Goal: Task Accomplishment & Management: Manage account settings

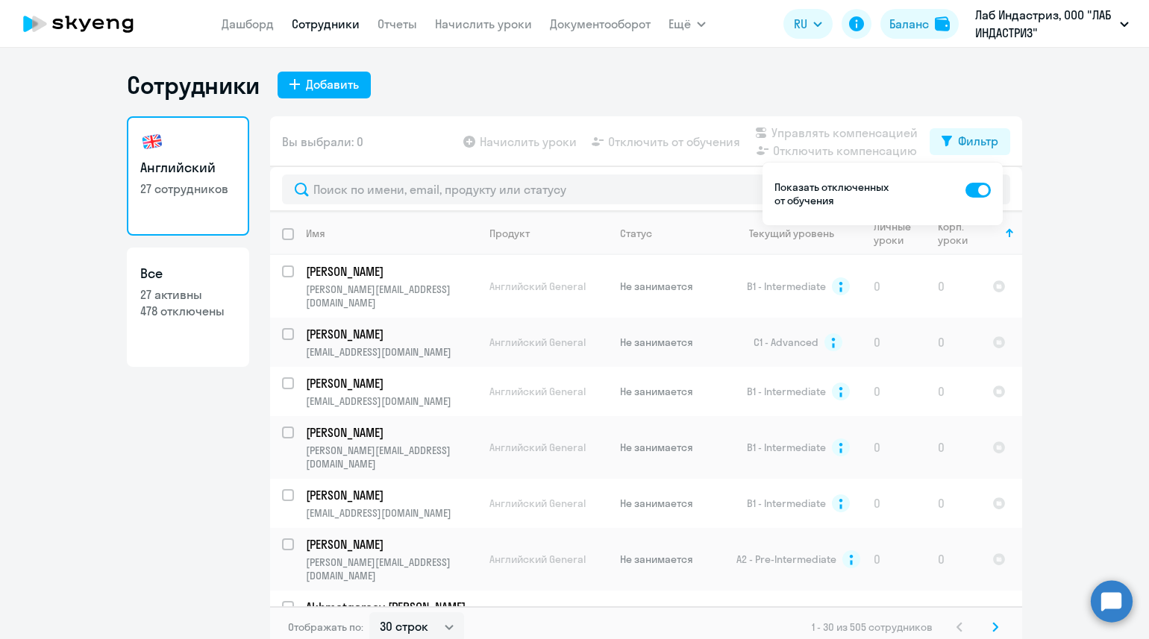
select select "30"
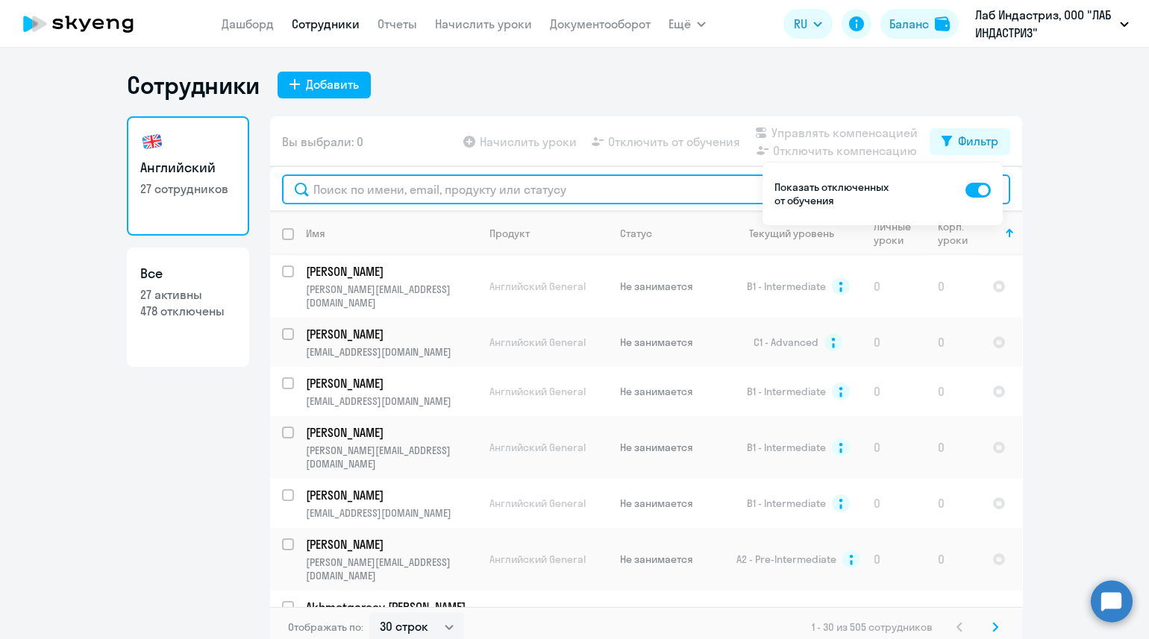
click at [380, 192] on input "text" at bounding box center [646, 190] width 728 height 30
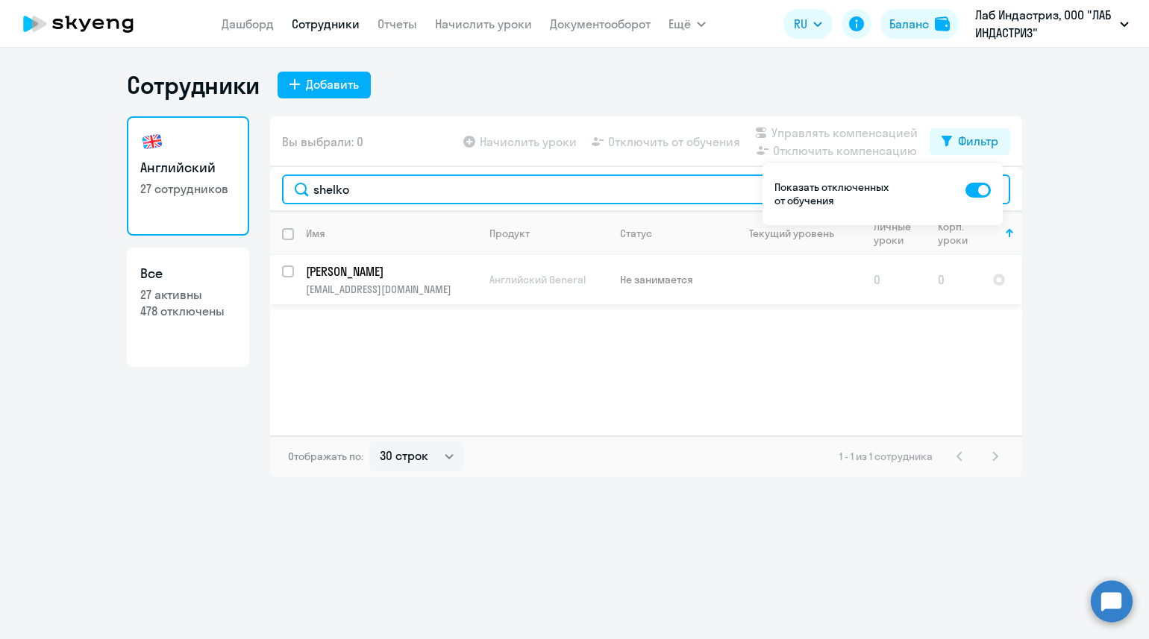
type input "shelko"
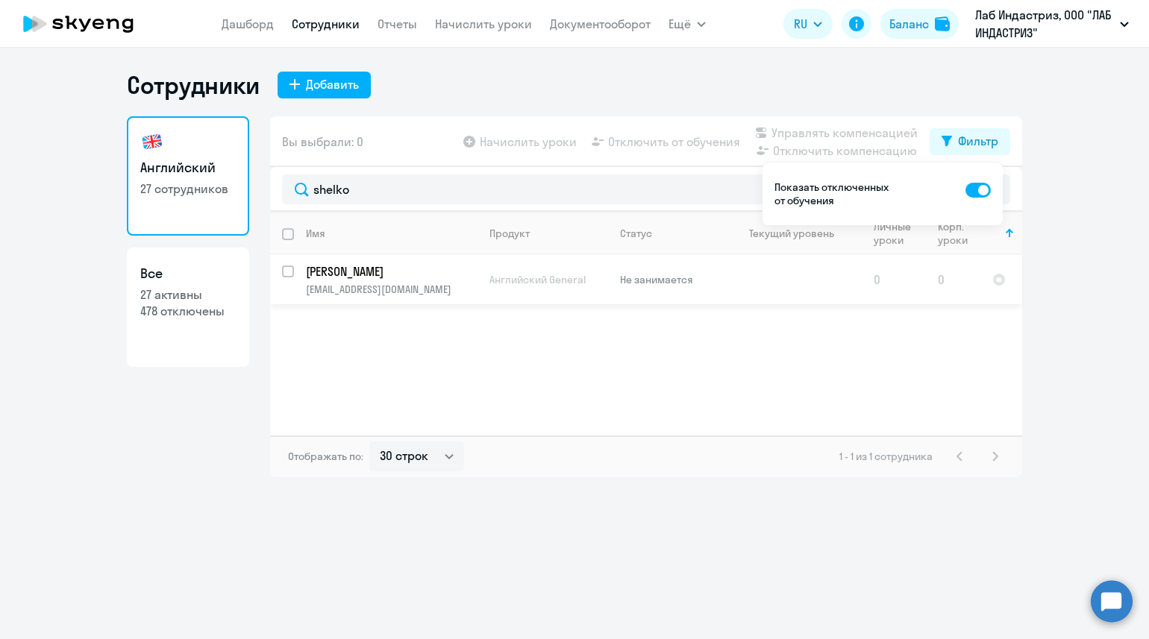
click at [429, 296] on p "[EMAIL_ADDRESS][DOMAIN_NAME]" at bounding box center [391, 289] width 171 height 13
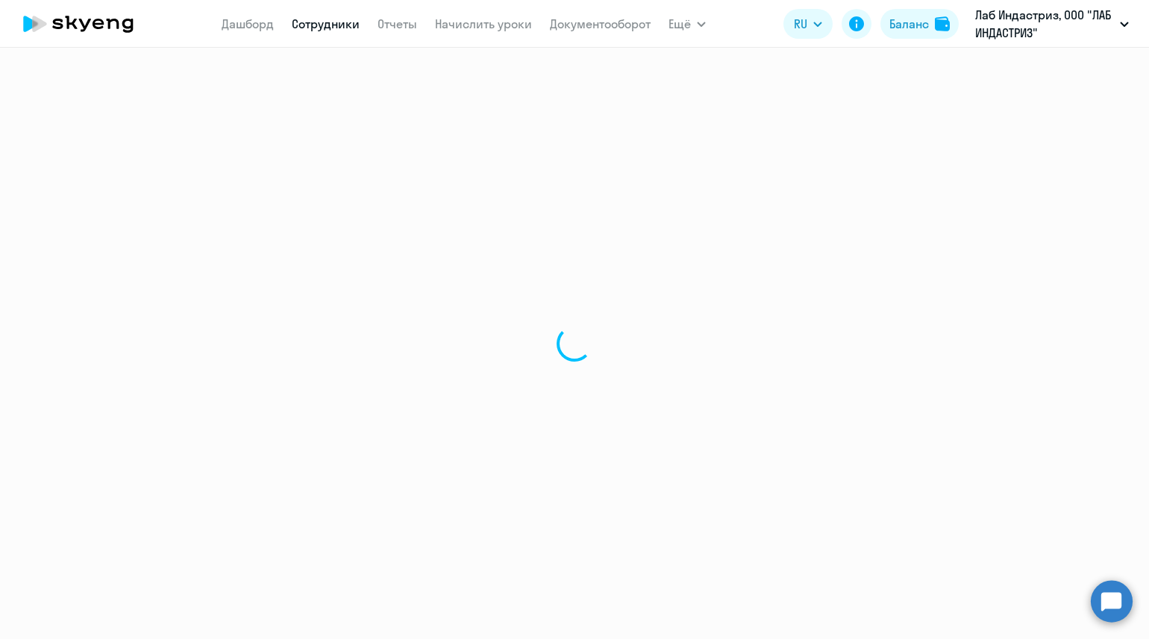
select select "english"
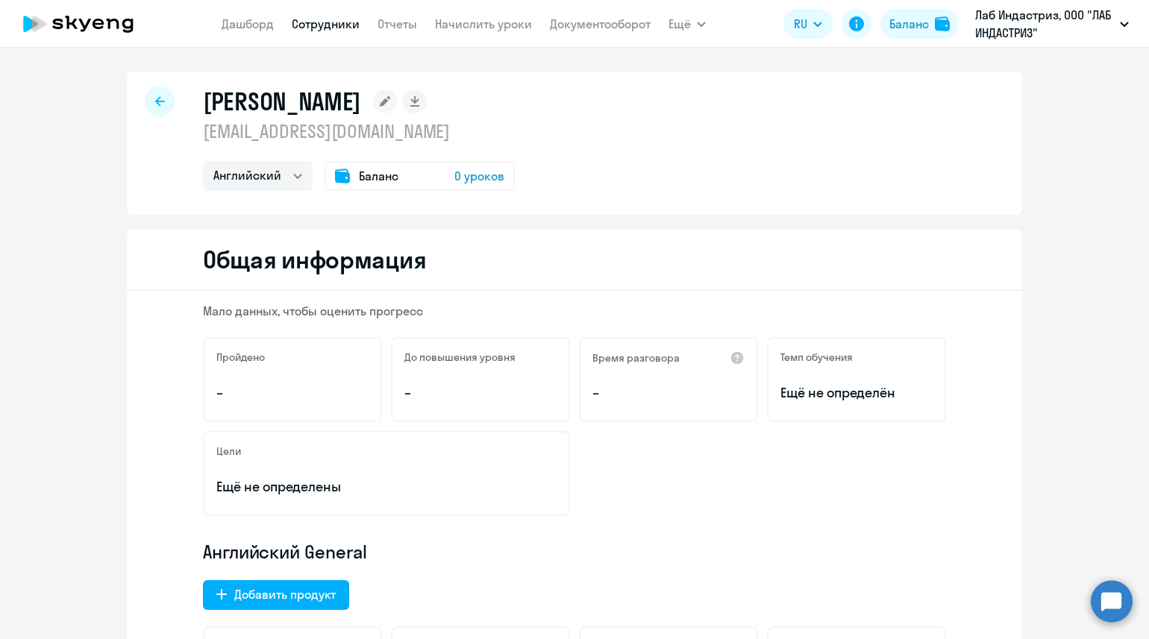
click at [151, 107] on div at bounding box center [160, 102] width 30 height 30
select select "30"
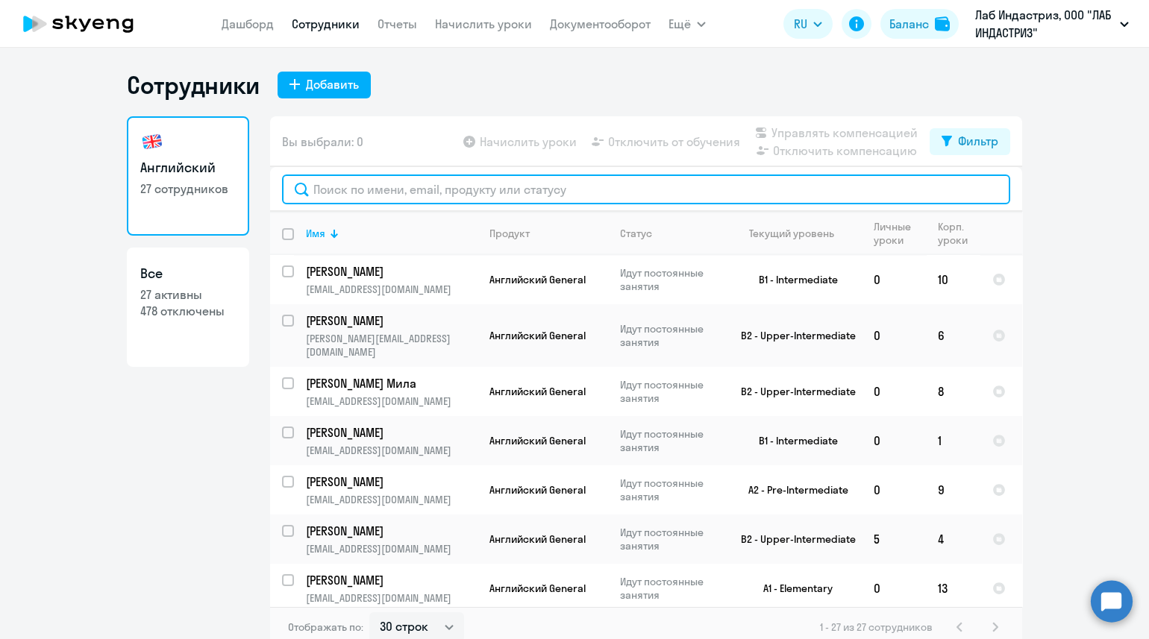
click at [347, 193] on input "text" at bounding box center [646, 190] width 728 height 30
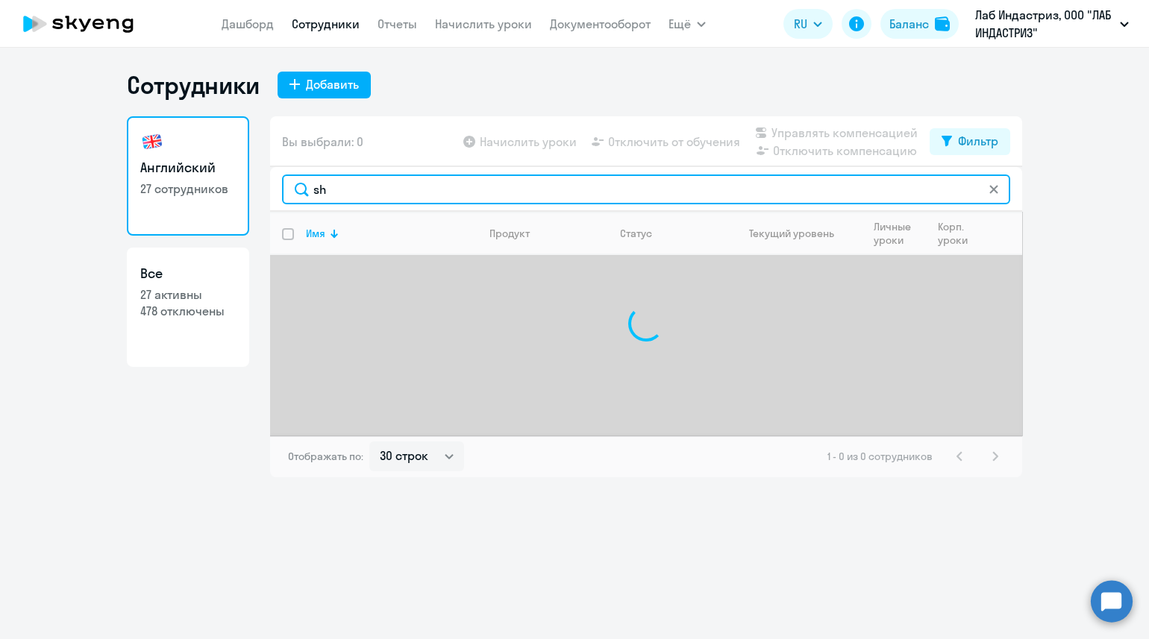
type input "s"
type input "ш"
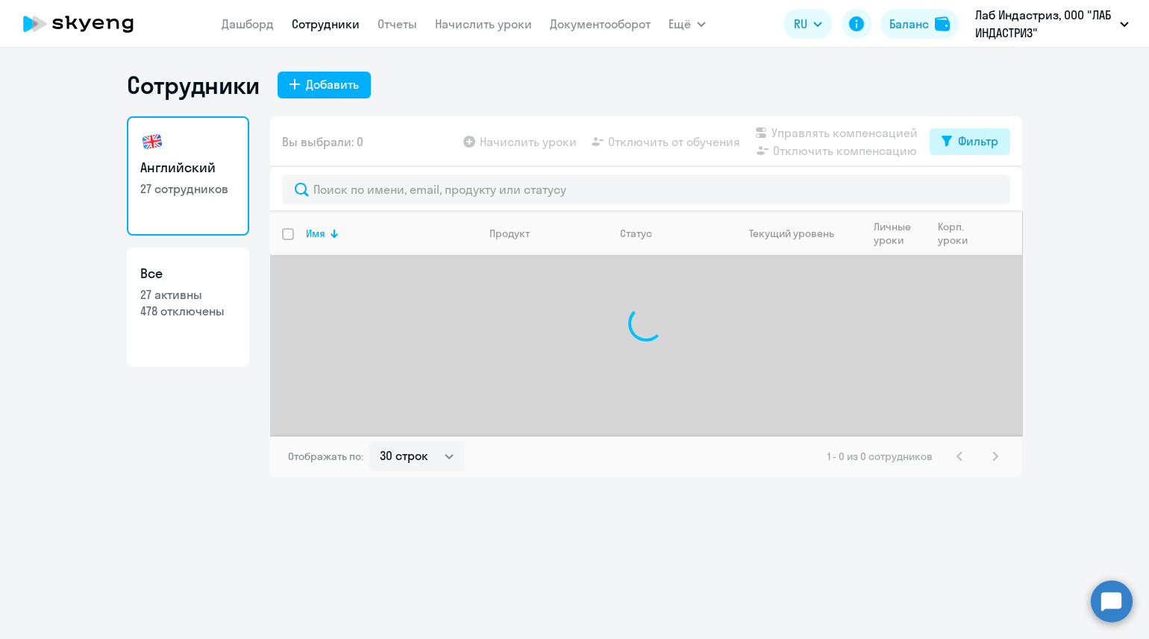
click at [979, 139] on div "Фильтр" at bounding box center [978, 141] width 40 height 18
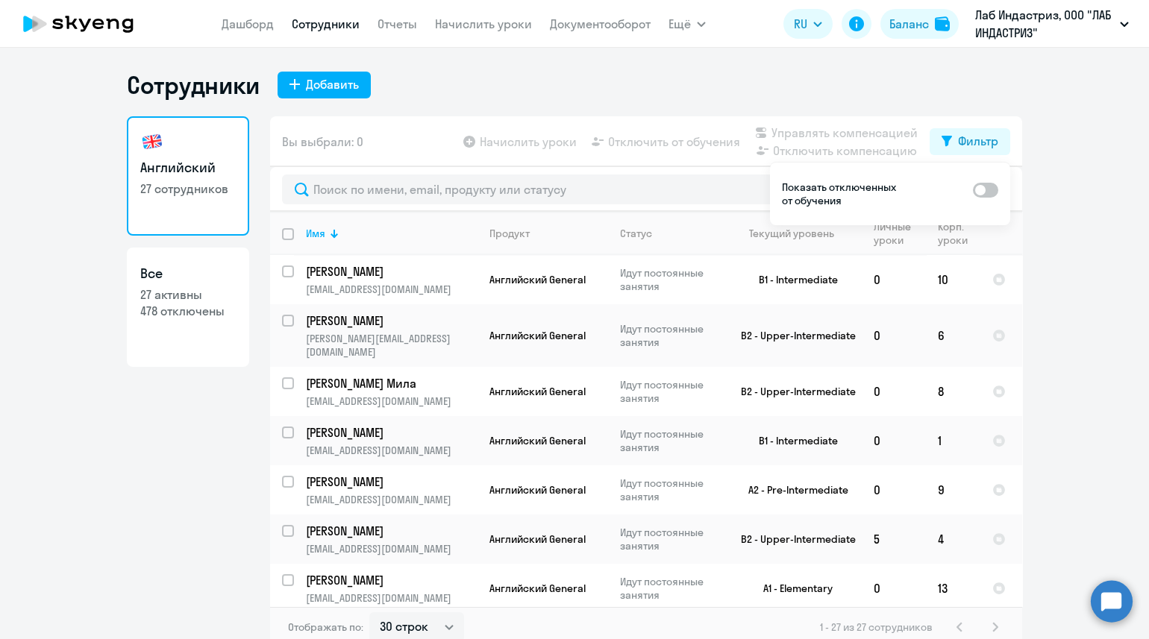
click at [983, 188] on span at bounding box center [985, 190] width 25 height 15
click at [973, 189] on input "checkbox" at bounding box center [972, 189] width 1 height 1
checkbox input "true"
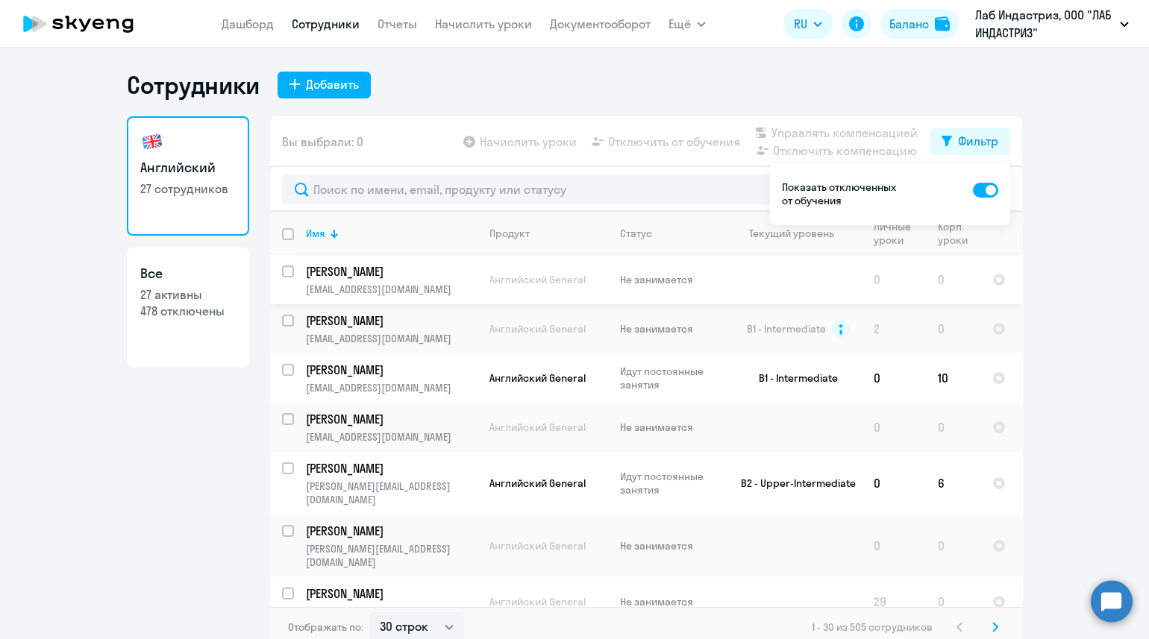
click at [283, 271] on input "select row 5560089" at bounding box center [297, 281] width 30 height 30
checkbox input "true"
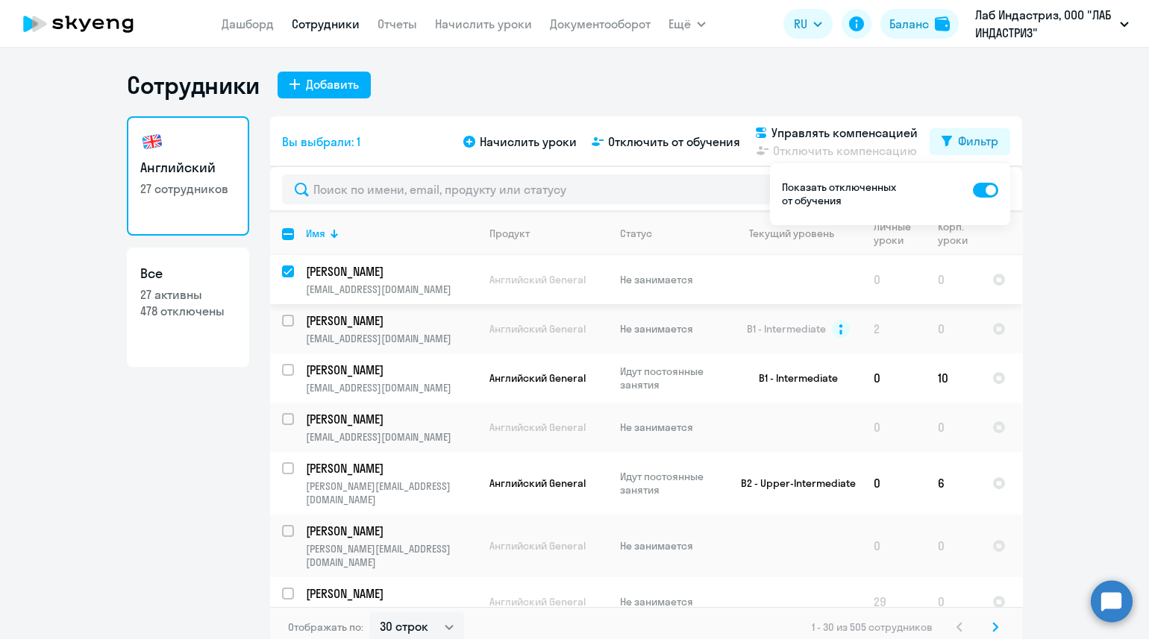
click at [430, 285] on p "[EMAIL_ADDRESS][DOMAIN_NAME]" at bounding box center [391, 289] width 171 height 13
select select "english"
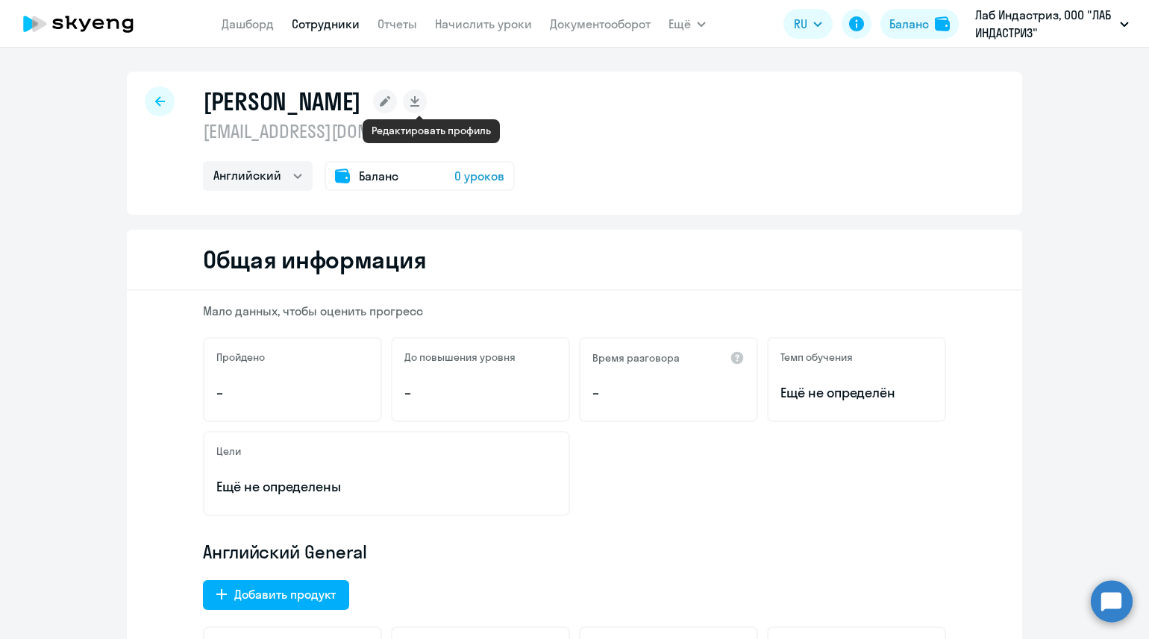
click at [397, 104] on rect at bounding box center [385, 102] width 24 height 24
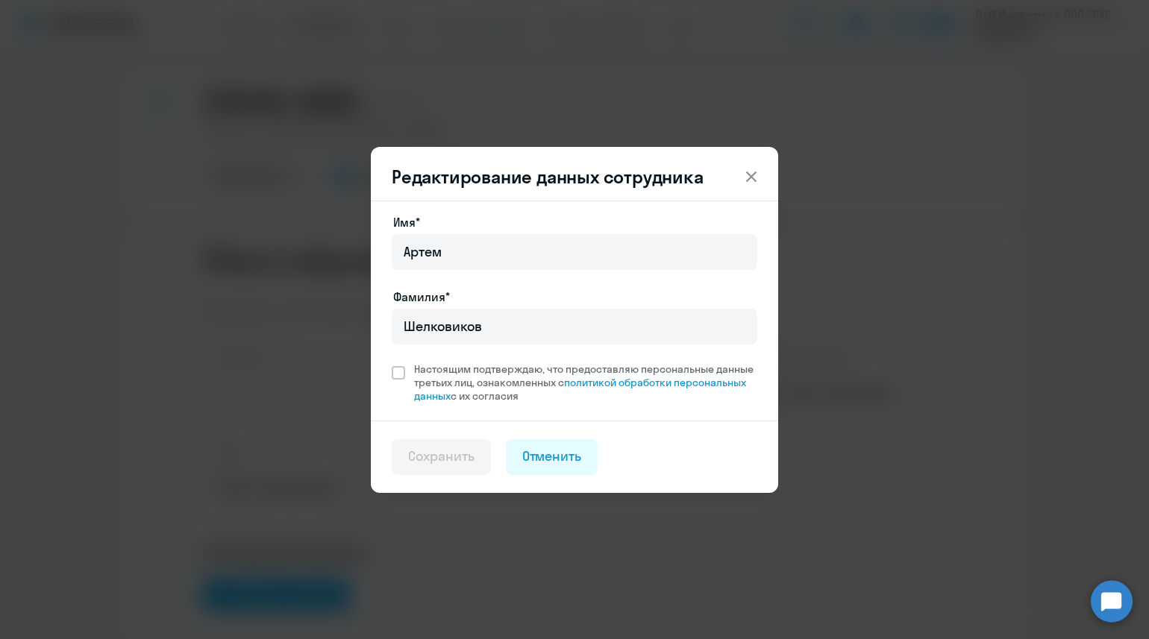
click at [749, 173] on icon at bounding box center [751, 177] width 18 height 18
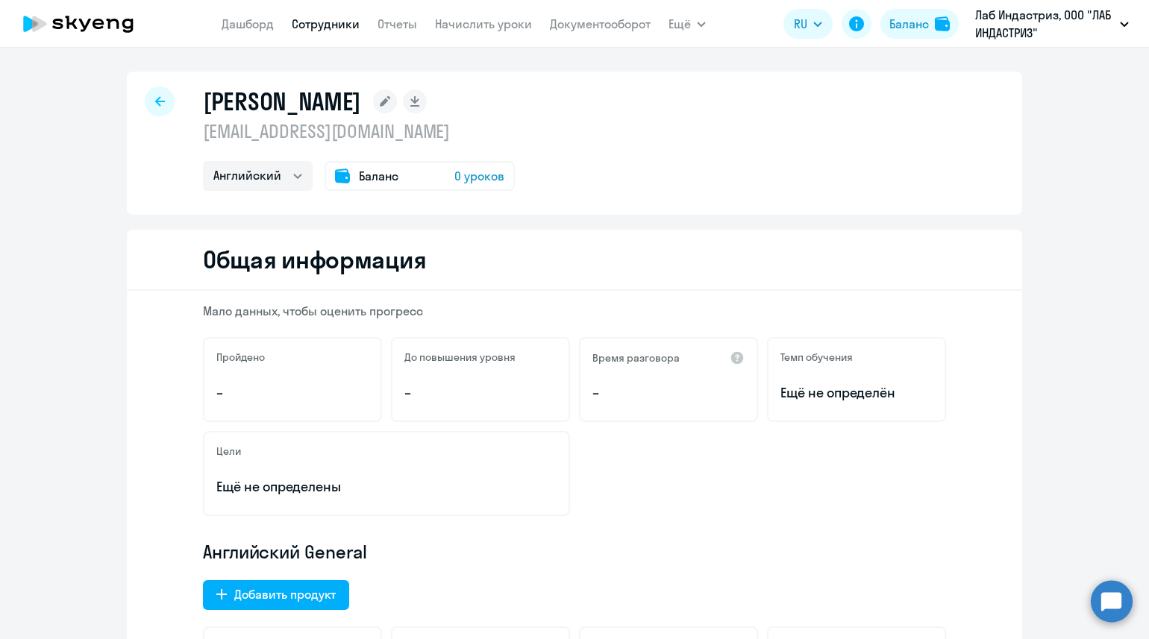
click at [145, 98] on div at bounding box center [160, 102] width 30 height 30
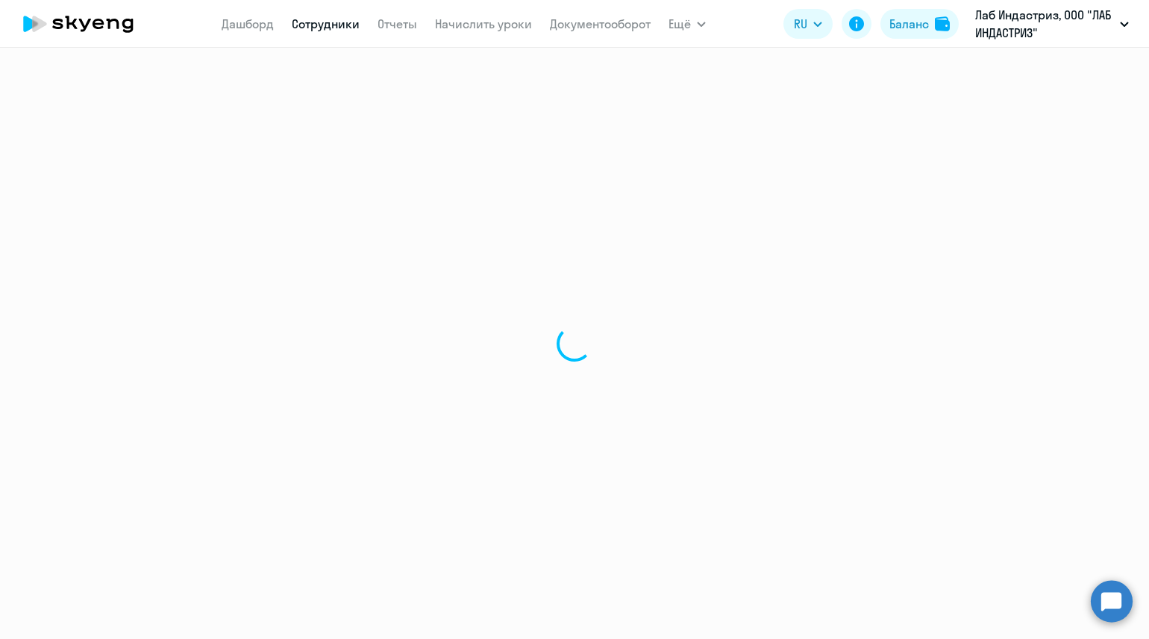
select select "30"
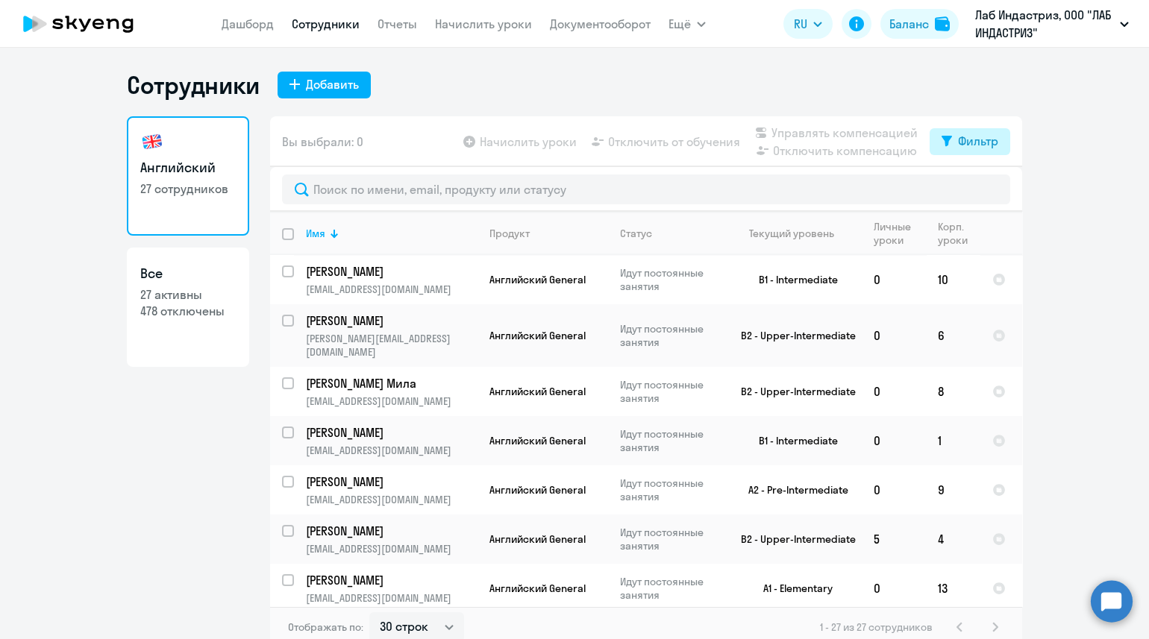
click at [958, 138] on div "Фильтр" at bounding box center [978, 141] width 40 height 18
click at [970, 192] on span at bounding box center [977, 190] width 25 height 15
click at [965, 189] on input "checkbox" at bounding box center [965, 189] width 1 height 1
checkbox input "true"
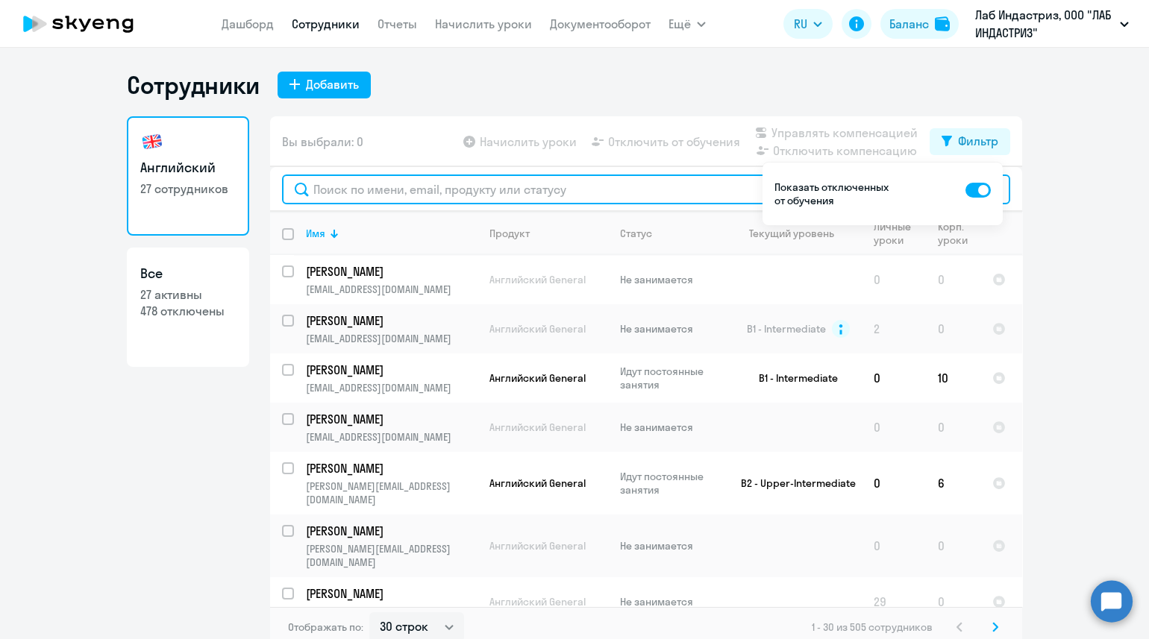
click at [333, 189] on input "text" at bounding box center [646, 190] width 728 height 30
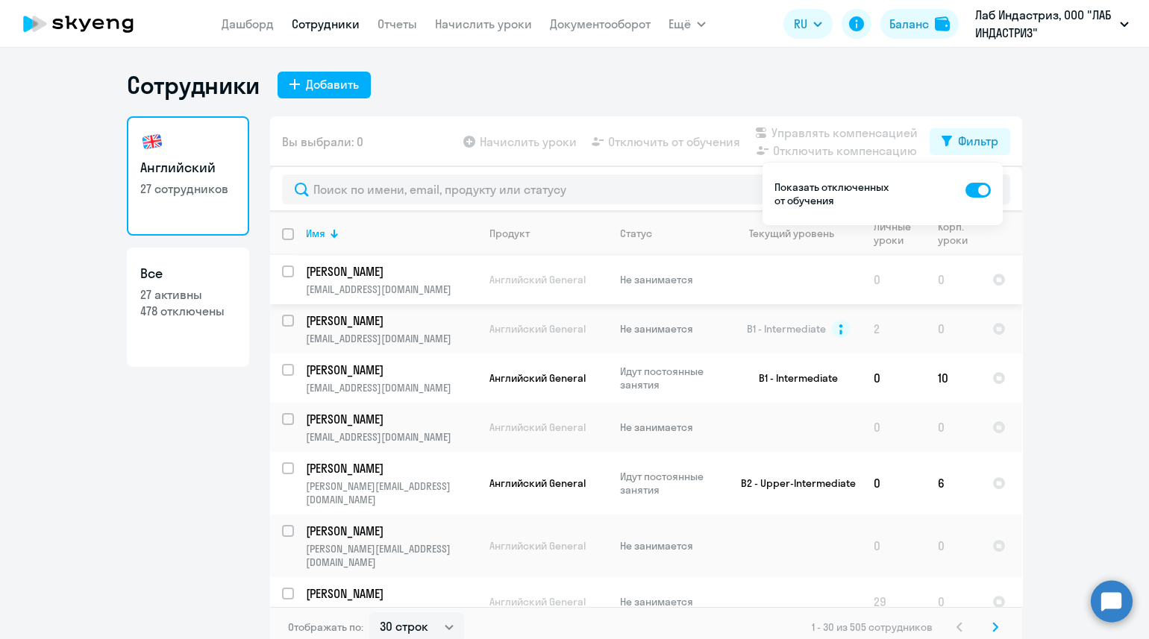
click at [283, 272] on input "select row 5560089" at bounding box center [297, 281] width 30 height 30
checkbox input "true"
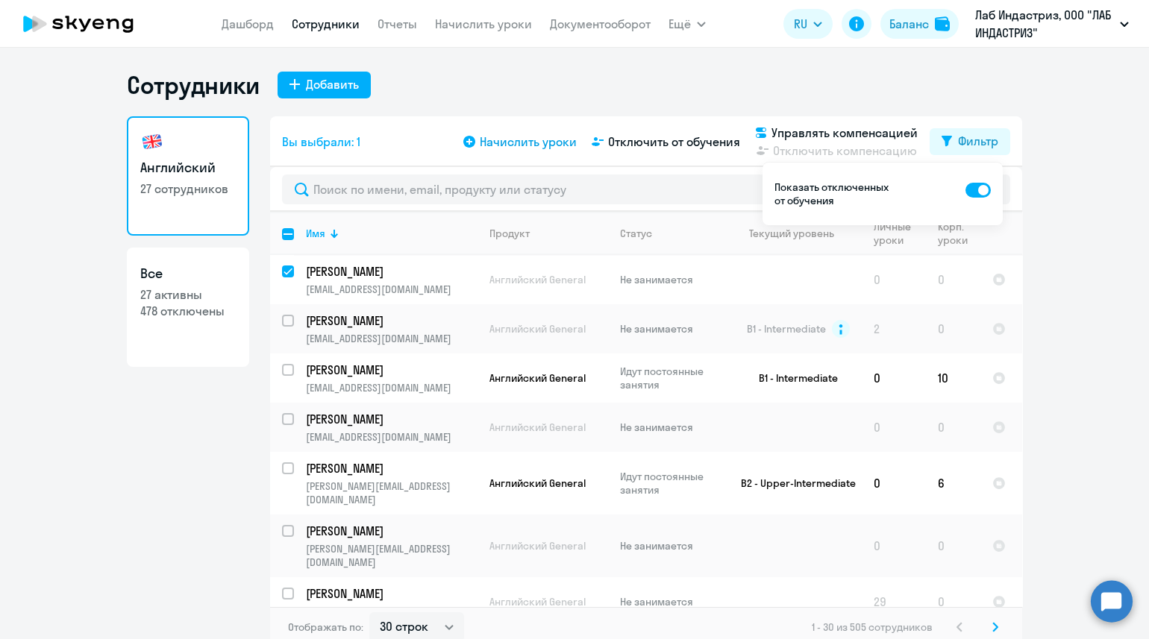
click at [507, 145] on span "Начислить уроки" at bounding box center [528, 142] width 97 height 18
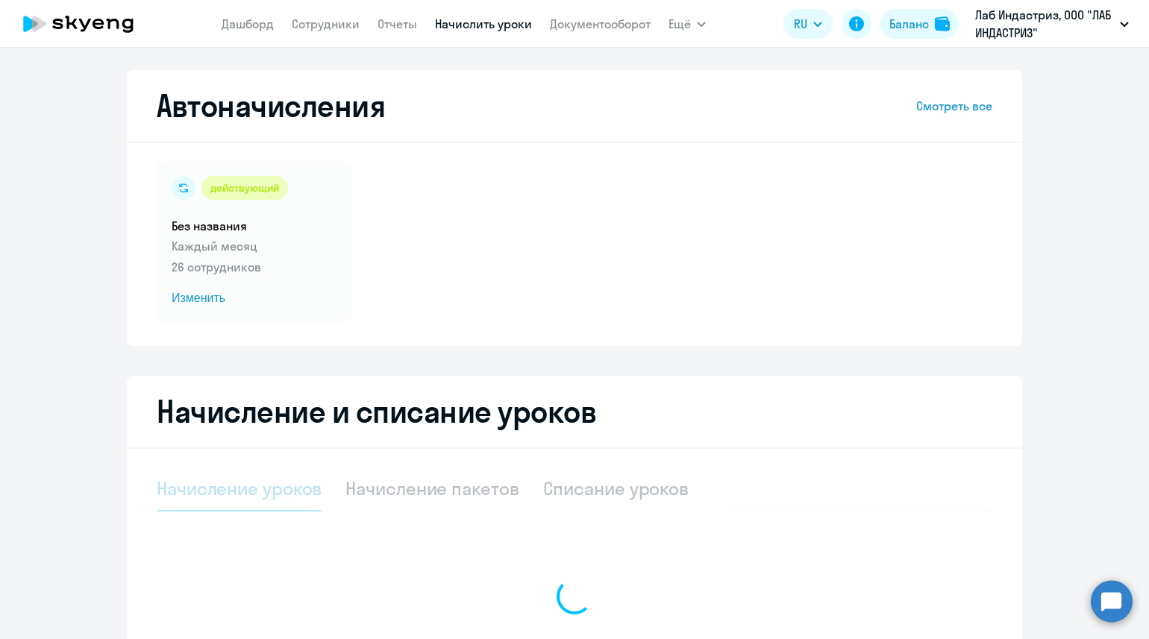
select select "10"
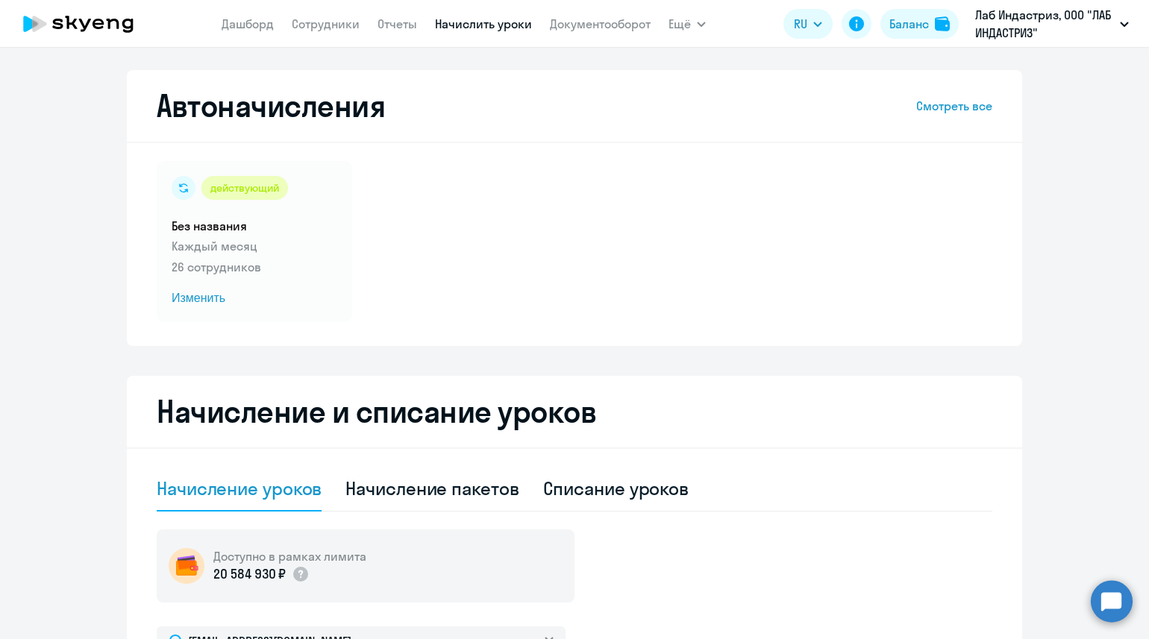
select select "30"
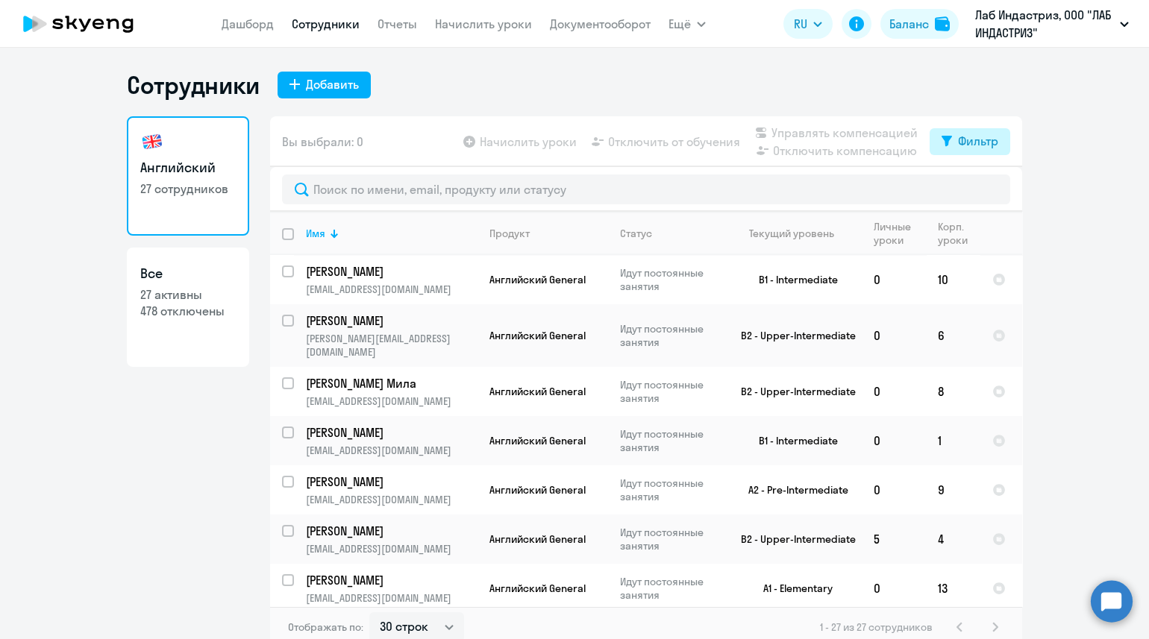
click at [958, 137] on div "Фильтр" at bounding box center [978, 141] width 40 height 18
click at [974, 184] on span at bounding box center [977, 190] width 25 height 15
click at [965, 189] on input "checkbox" at bounding box center [965, 189] width 1 height 1
checkbox input "true"
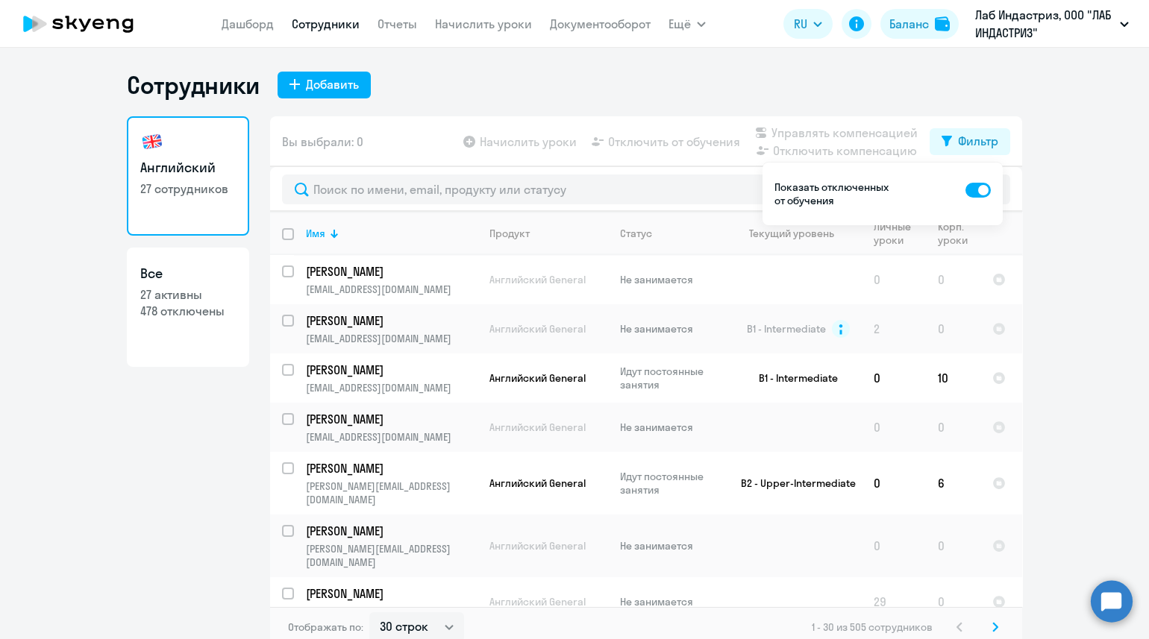
click at [1121, 601] on circle at bounding box center [1112, 601] width 42 height 42
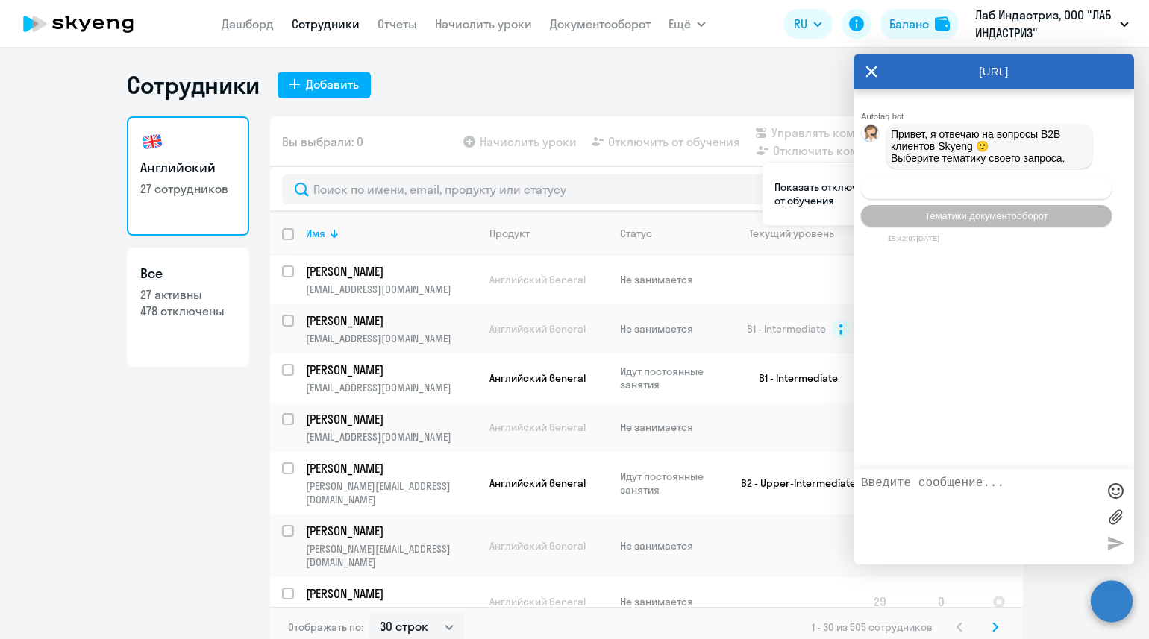
click at [977, 192] on span "Операционное сопровождение" at bounding box center [986, 188] width 140 height 11
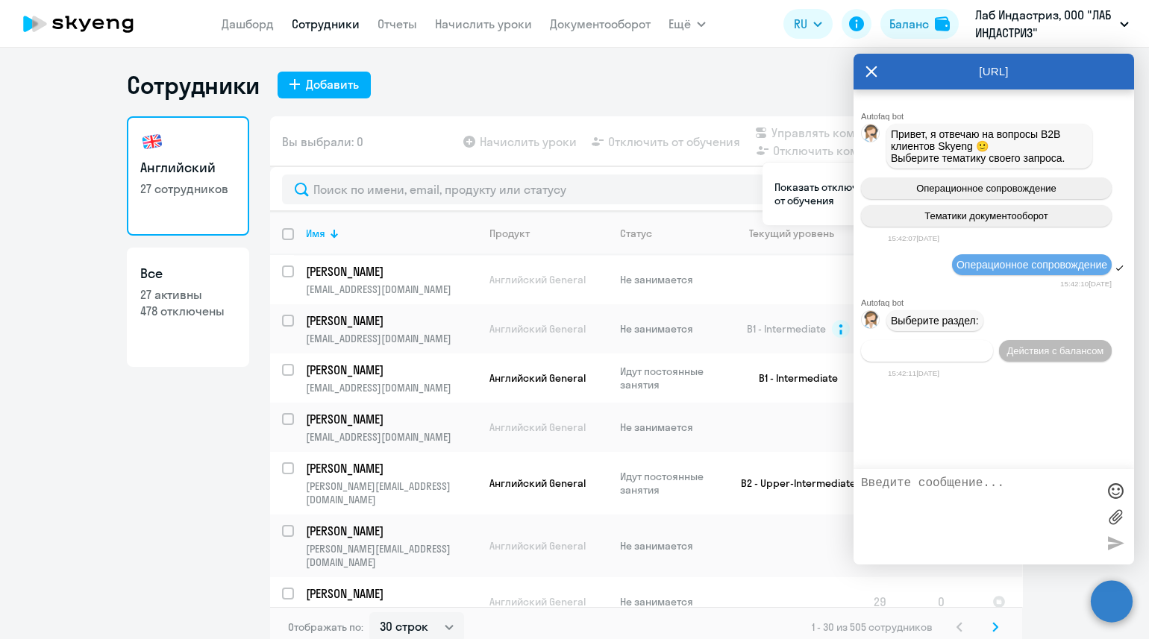
click at [920, 352] on span "Действия по сотрудникам" at bounding box center [927, 350] width 116 height 11
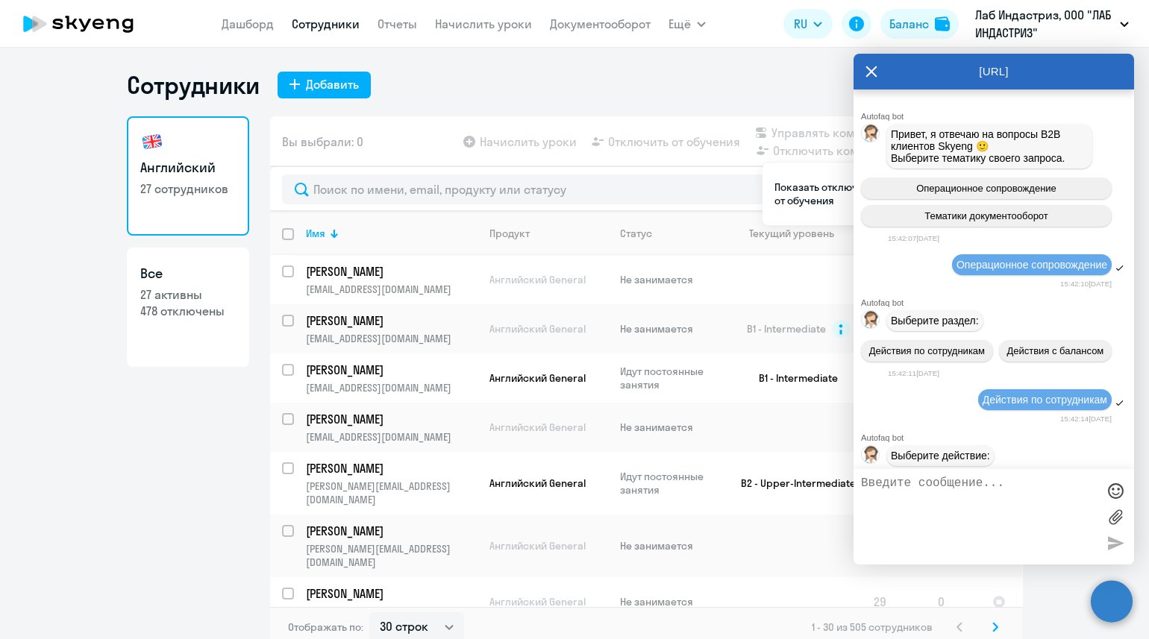
scroll to position [171, 0]
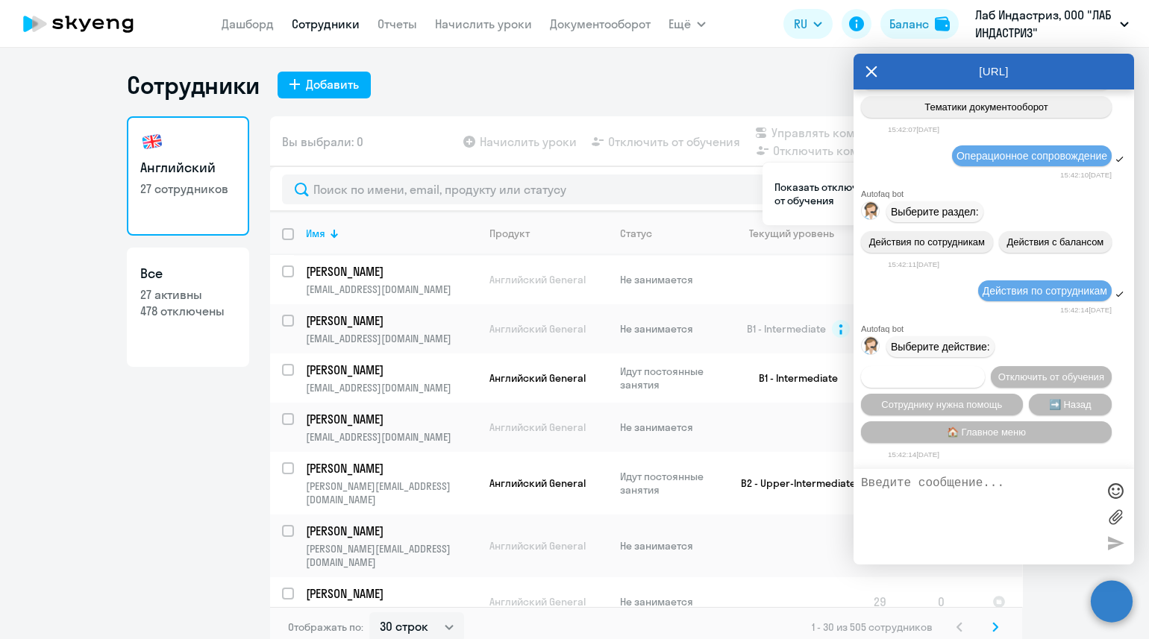
click at [977, 372] on span "Подключить к обучению" at bounding box center [922, 377] width 109 height 11
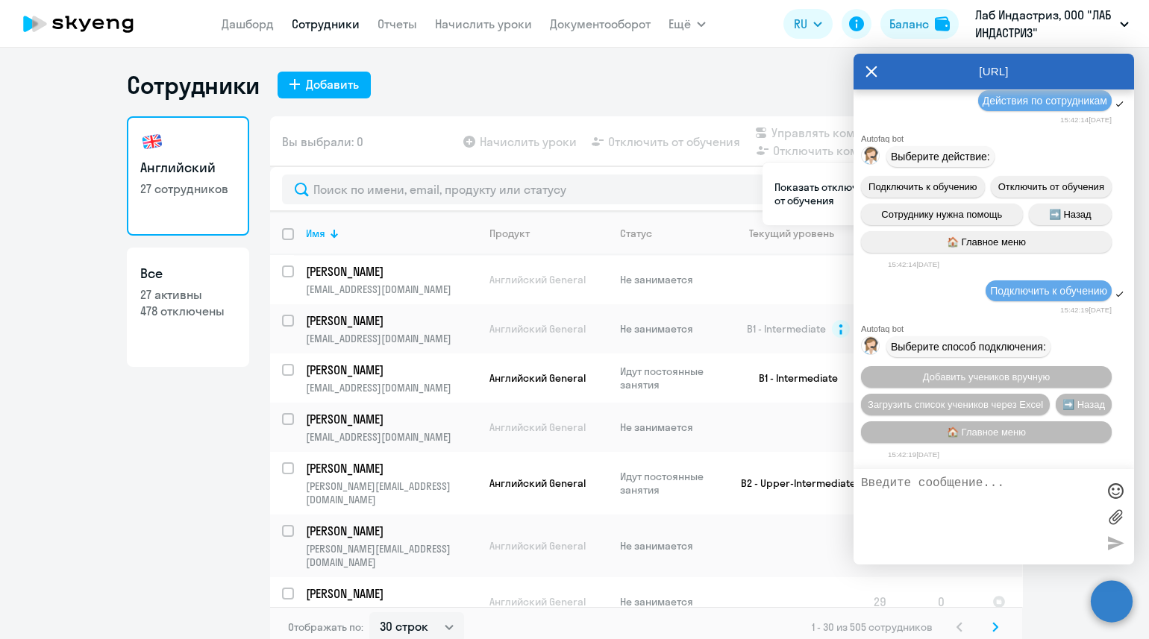
scroll to position [363, 0]
click at [1109, 596] on circle at bounding box center [1112, 601] width 42 height 42
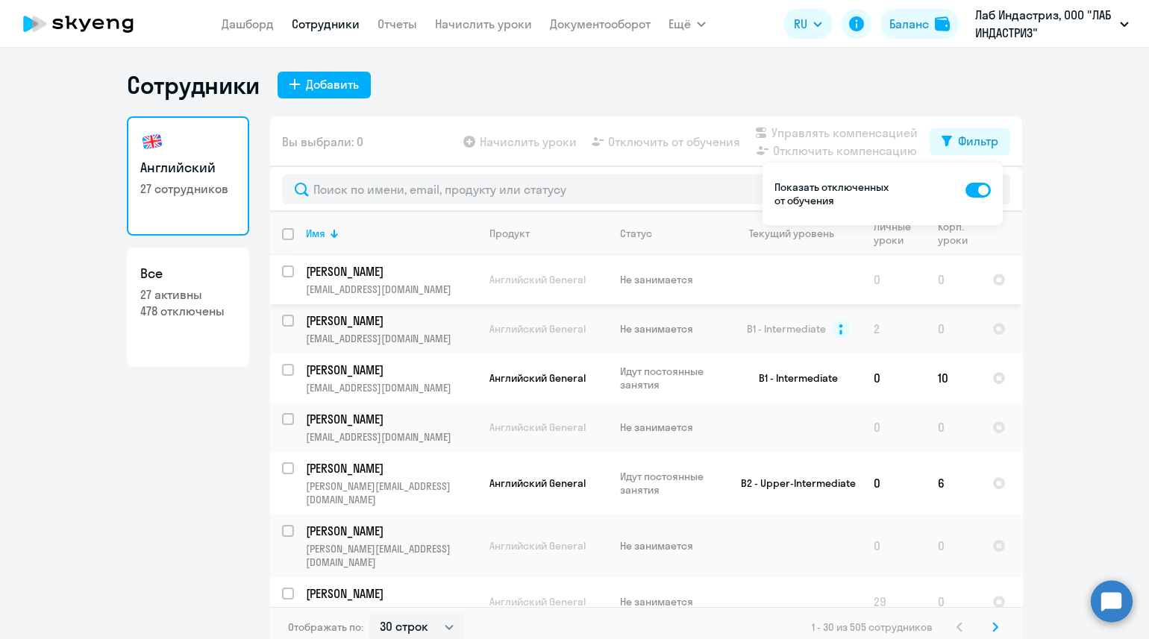
click at [415, 281] on td "[PERSON_NAME] [PERSON_NAME][EMAIL_ADDRESS][DOMAIN_NAME]" at bounding box center [386, 279] width 184 height 49
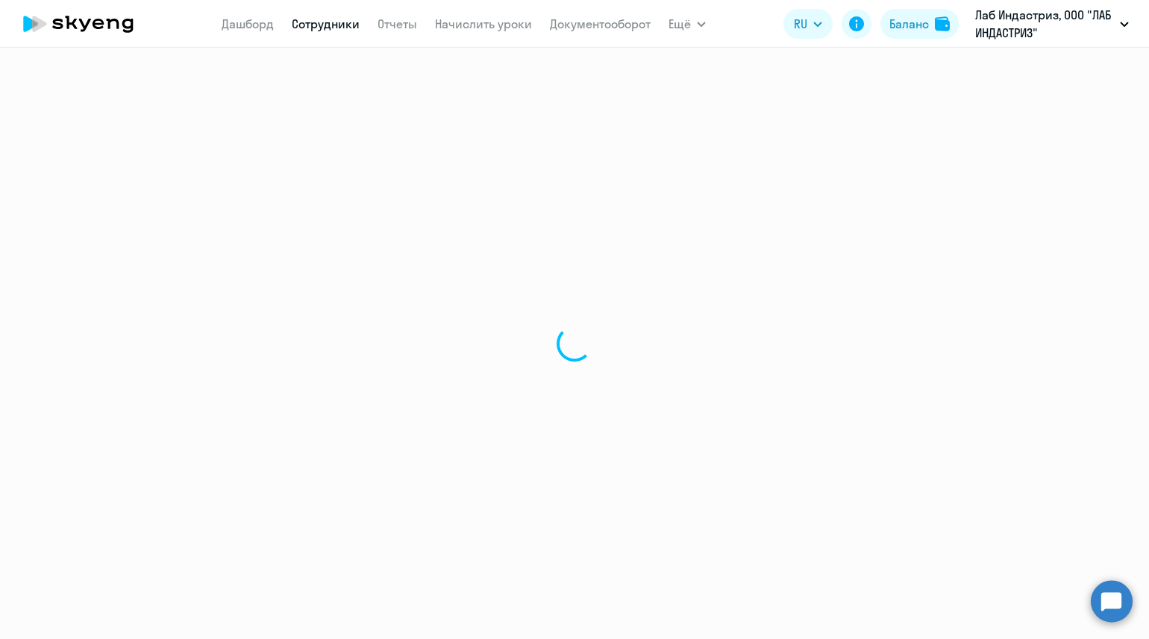
select select "english"
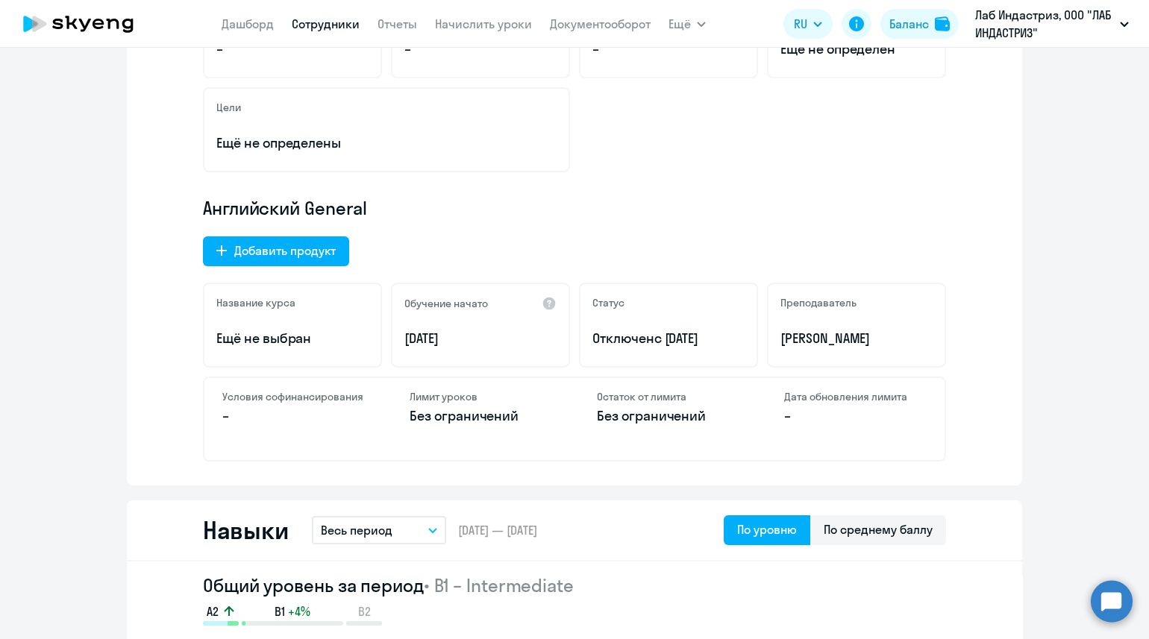
scroll to position [372, 0]
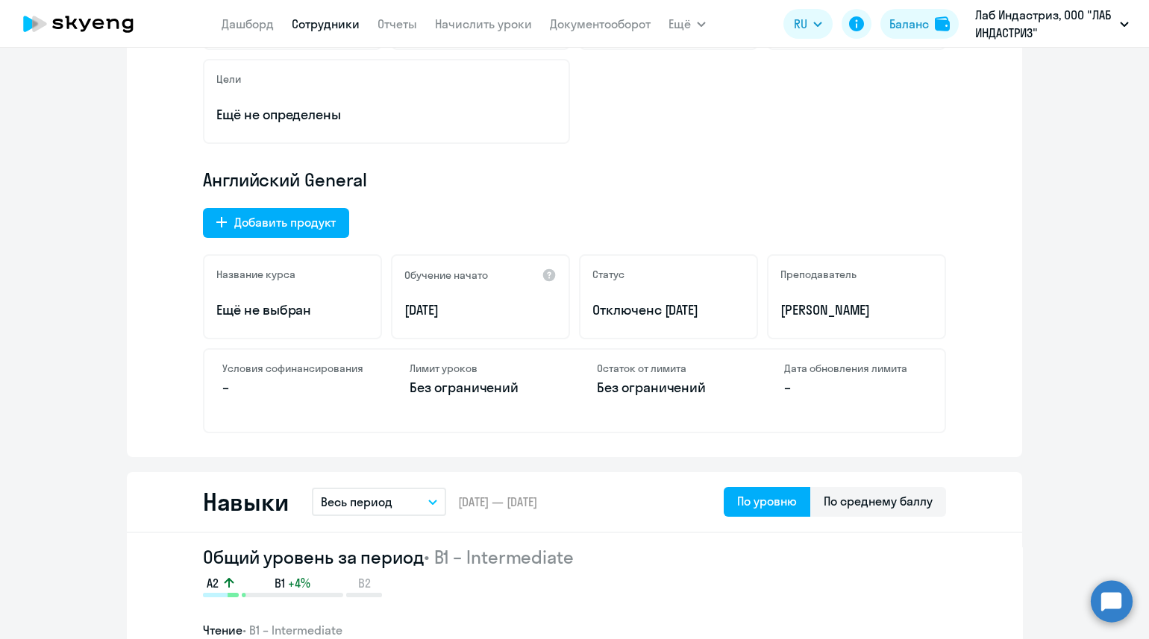
click at [636, 308] on p "Отключен с [DATE]" at bounding box center [668, 310] width 152 height 19
click at [255, 222] on div "Добавить продукт" at bounding box center [284, 222] width 101 height 18
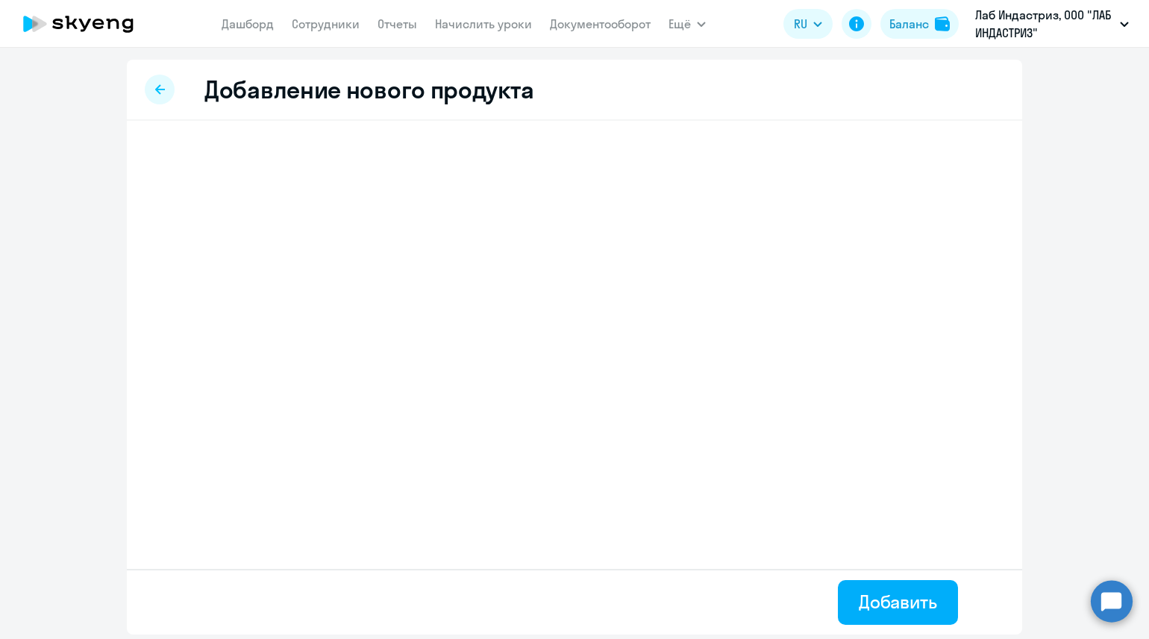
click at [164, 87] on icon at bounding box center [160, 89] width 10 height 10
select select "english"
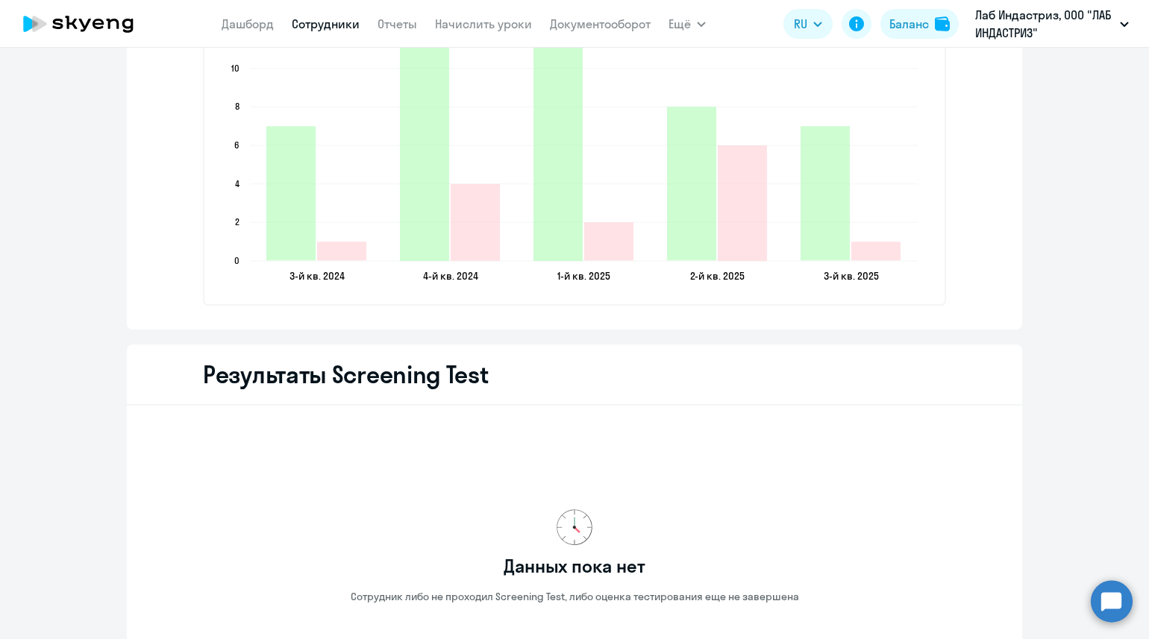
scroll to position [1936, 0]
